Goal: Task Accomplishment & Management: Use online tool/utility

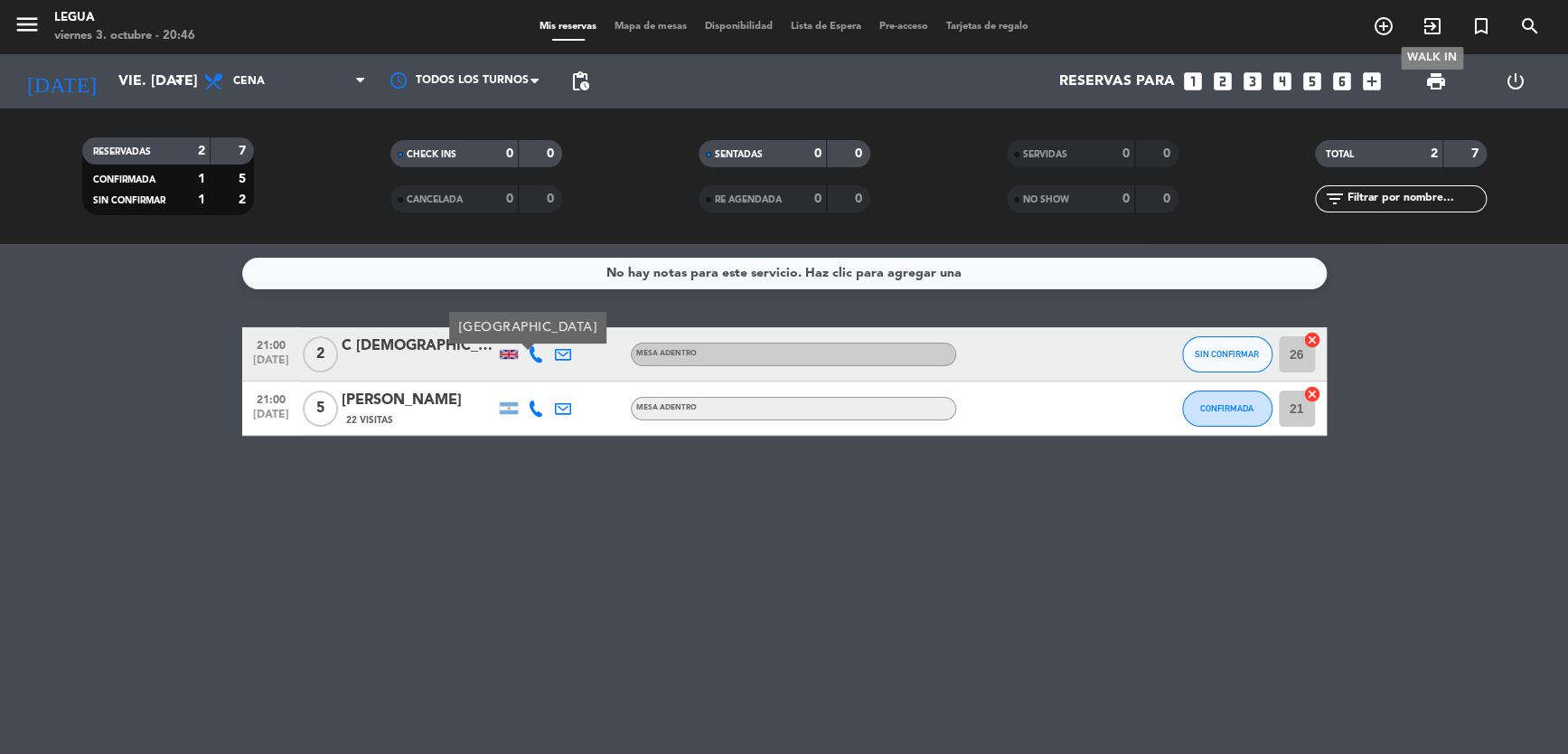
click at [1426, 23] on icon "exit_to_app" at bounding box center [1432, 27] width 22 height 22
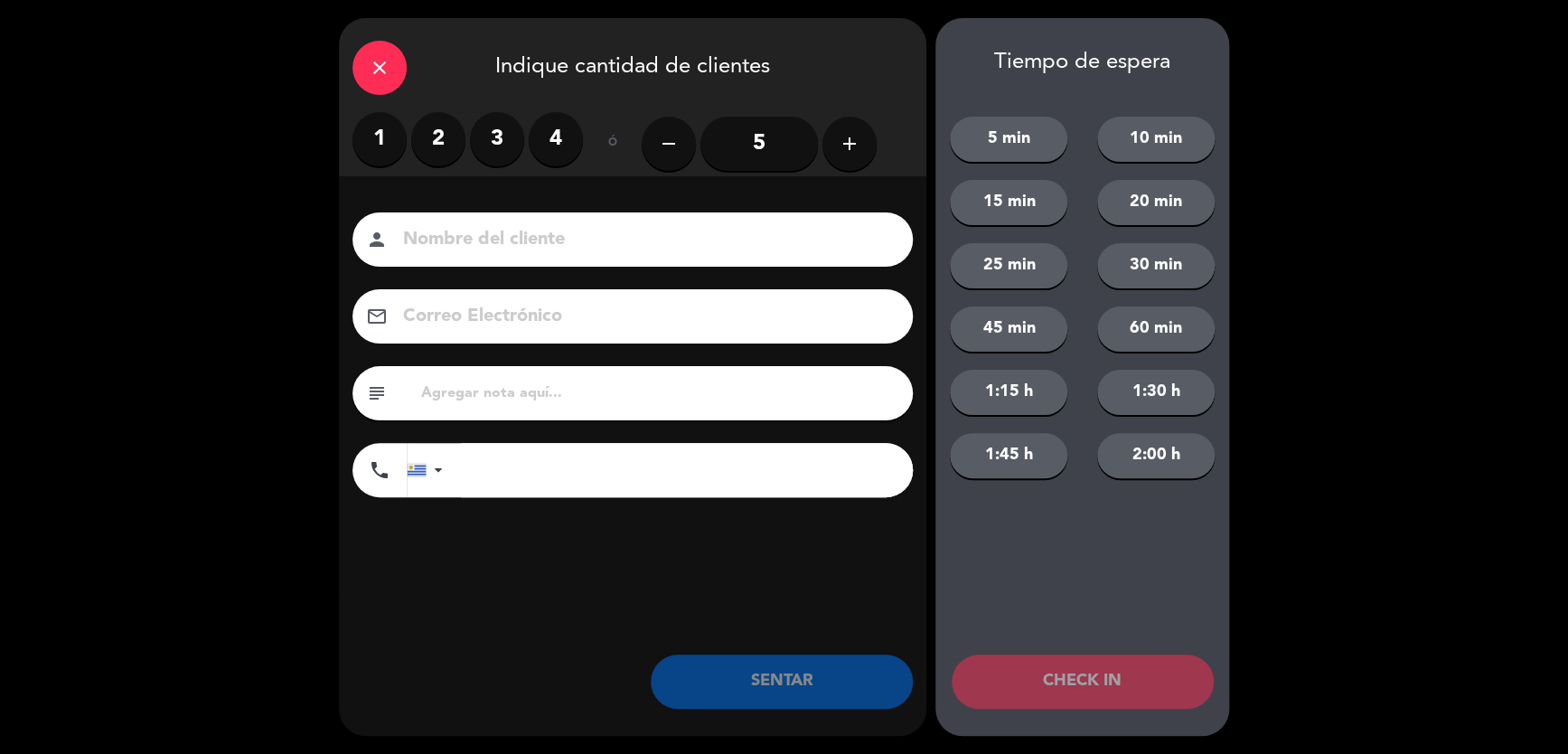
click at [441, 137] on label "2" at bounding box center [438, 139] width 54 height 54
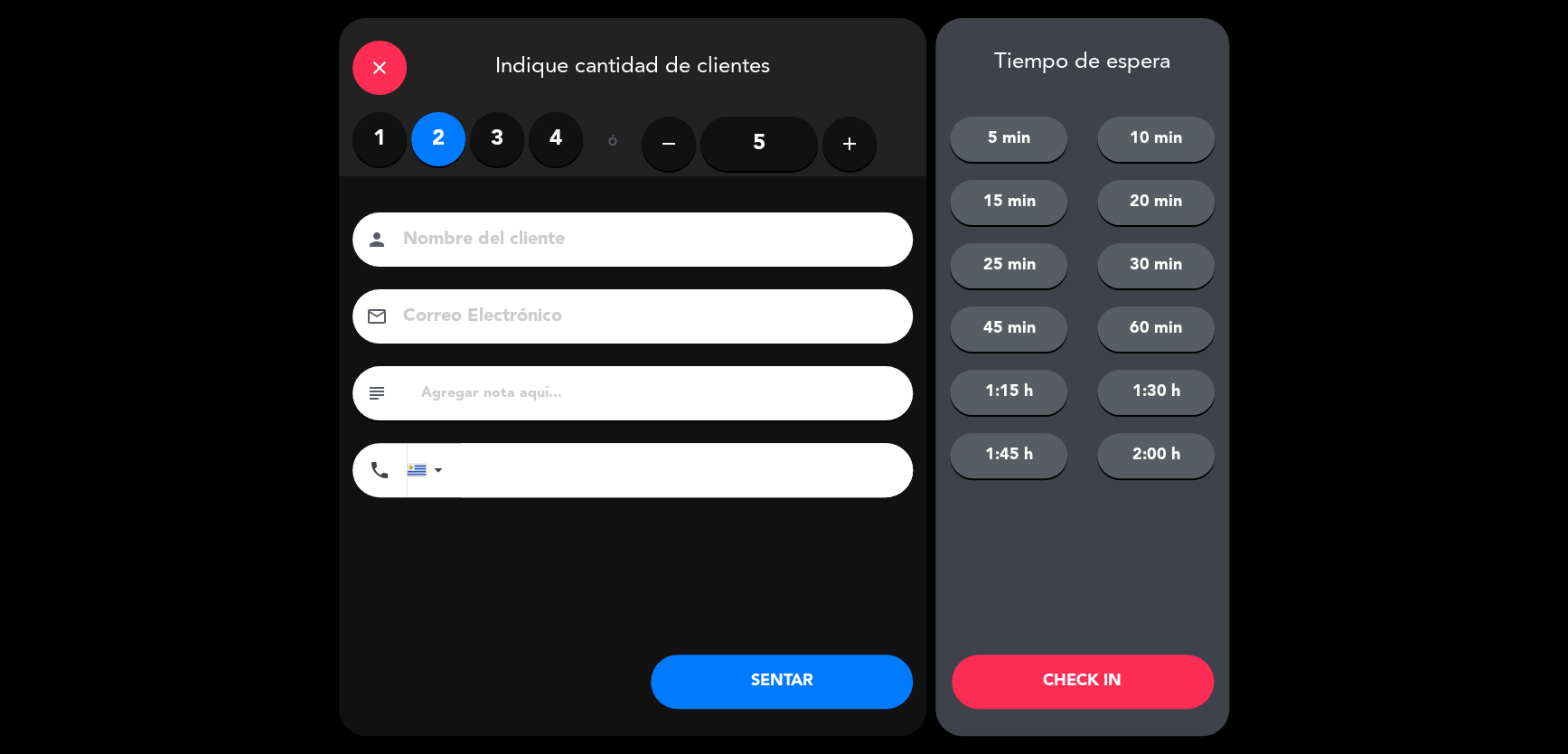
click at [1014, 144] on button "5 min" at bounding box center [1008, 138] width 117 height 45
click at [826, 700] on button "SENTAR" at bounding box center [782, 681] width 262 height 54
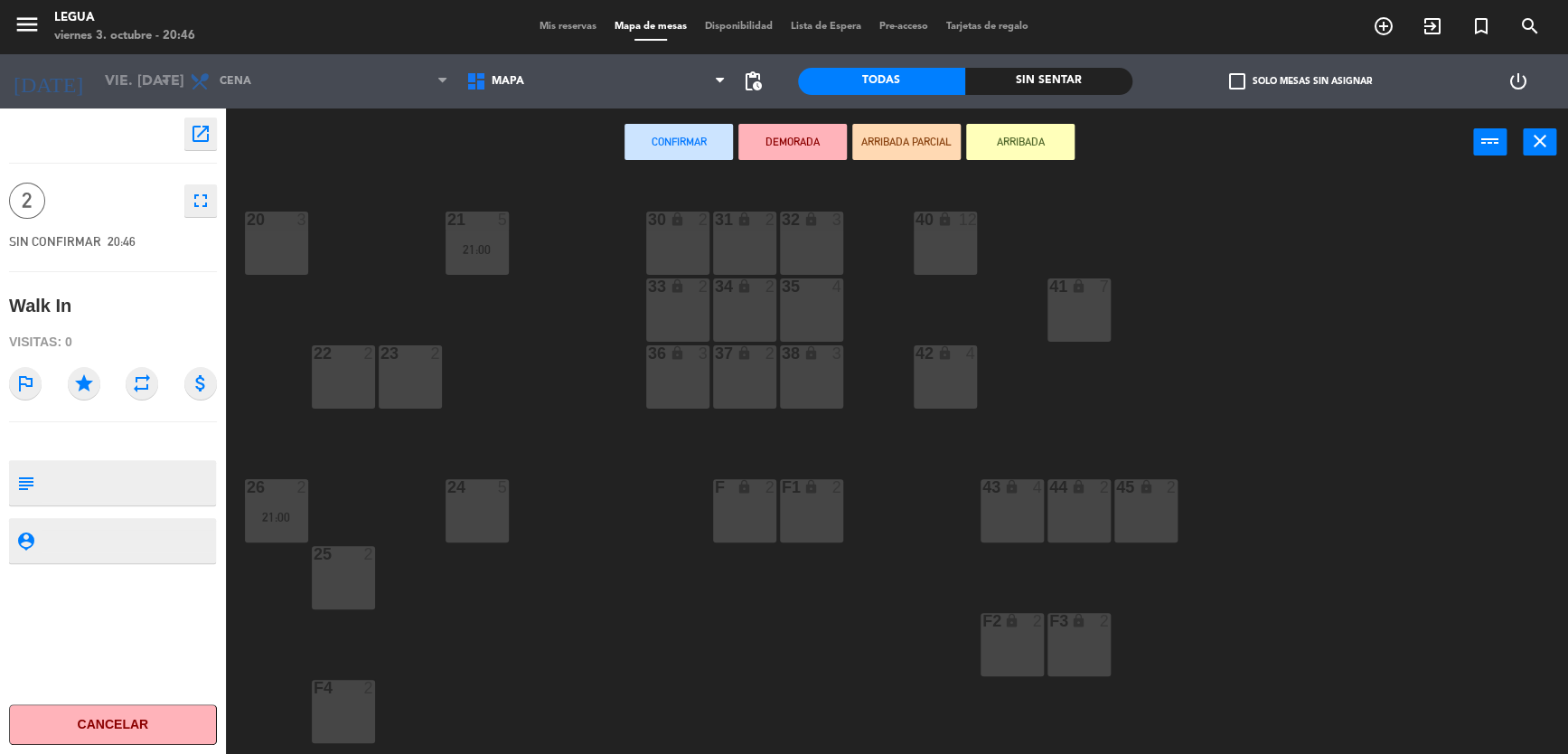
click at [348, 578] on div "25 2" at bounding box center [343, 577] width 64 height 64
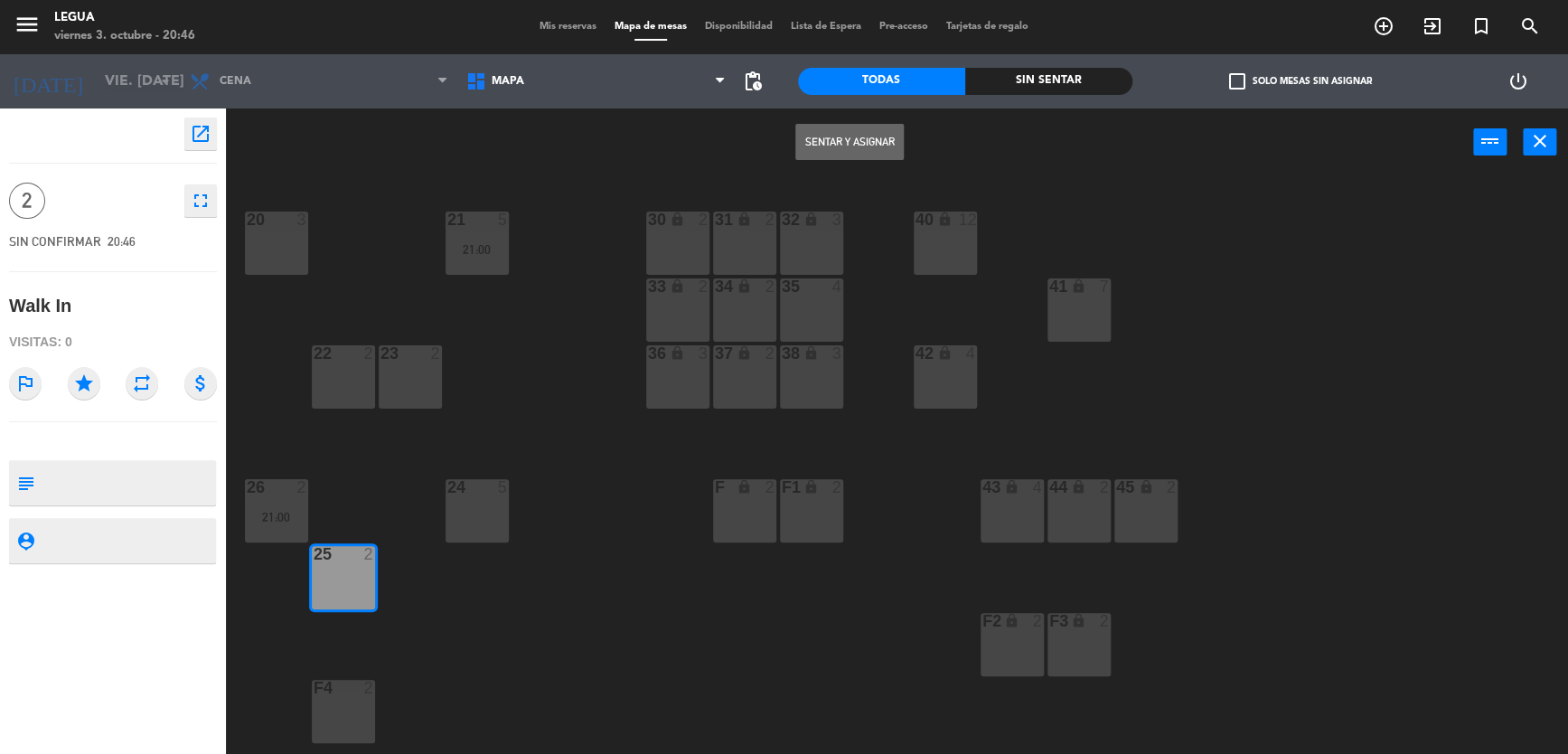
click at [860, 131] on button "Sentar y Asignar" at bounding box center [850, 141] width 109 height 36
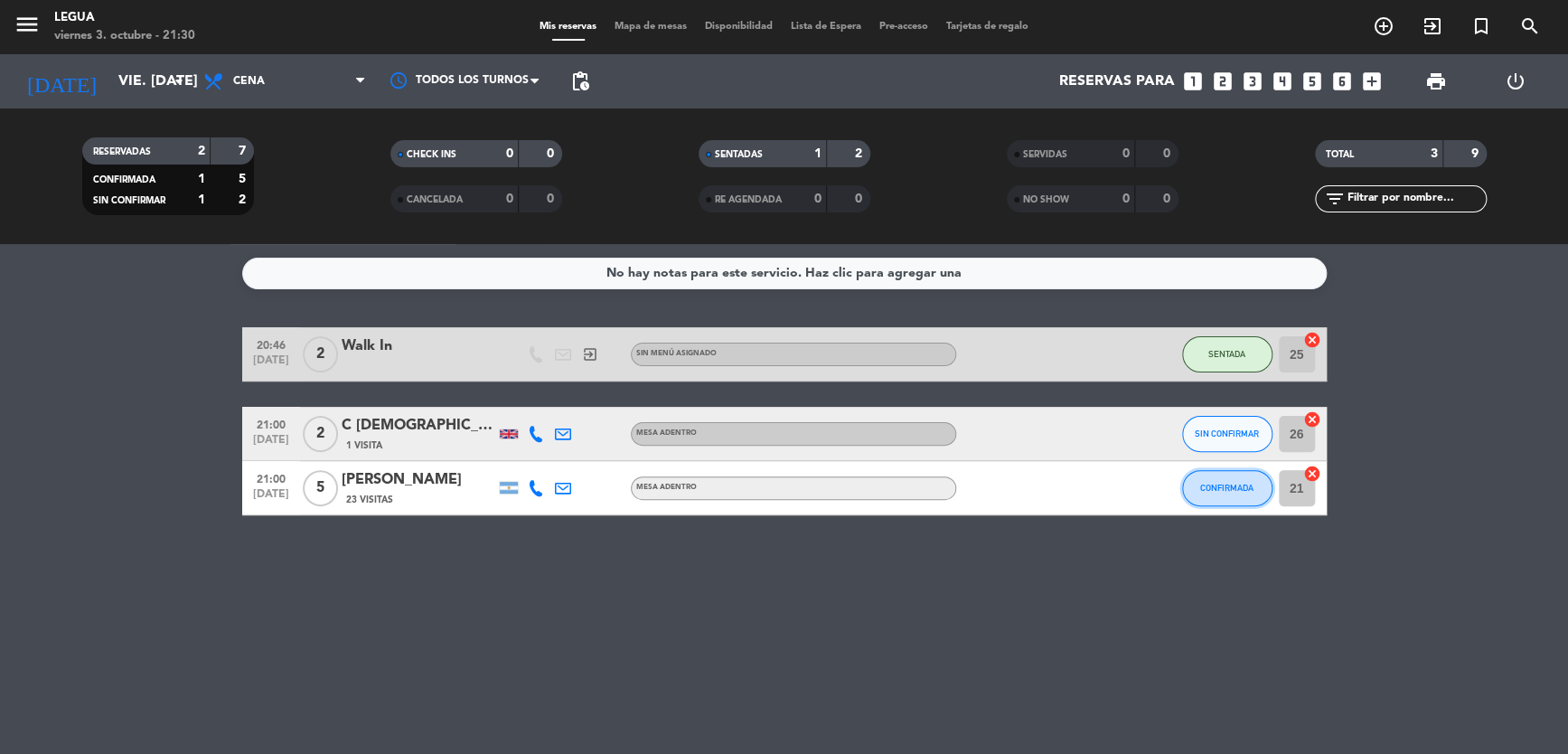
click at [1232, 488] on span "CONFIRMADA" at bounding box center [1227, 488] width 53 height 10
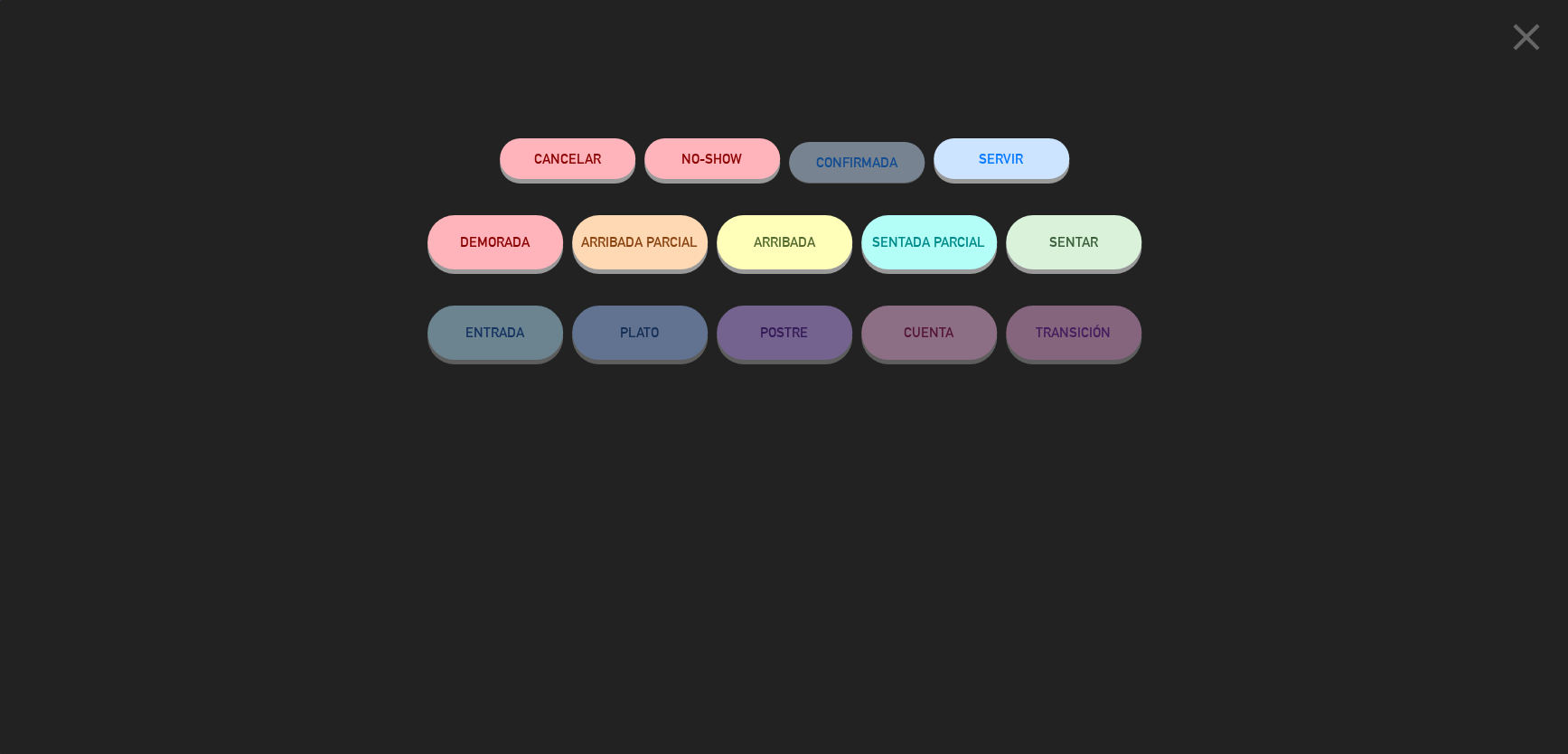
click at [1074, 253] on button "SENTAR" at bounding box center [1073, 242] width 136 height 54
